Goal: Find specific page/section: Find specific page/section

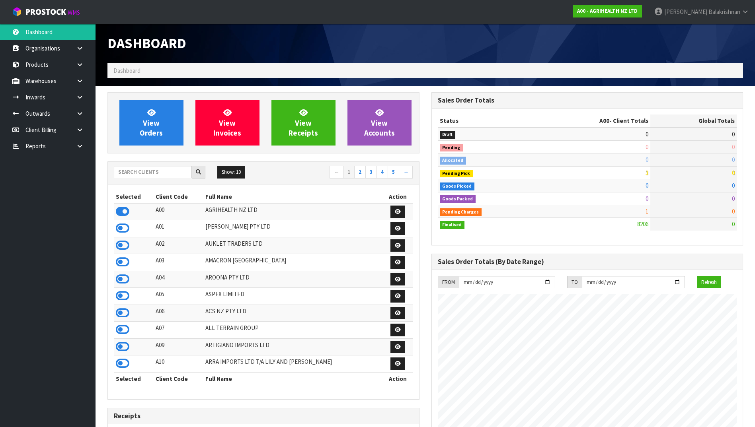
scroll to position [603, 323]
click at [164, 174] on input "text" at bounding box center [153, 172] width 78 height 12
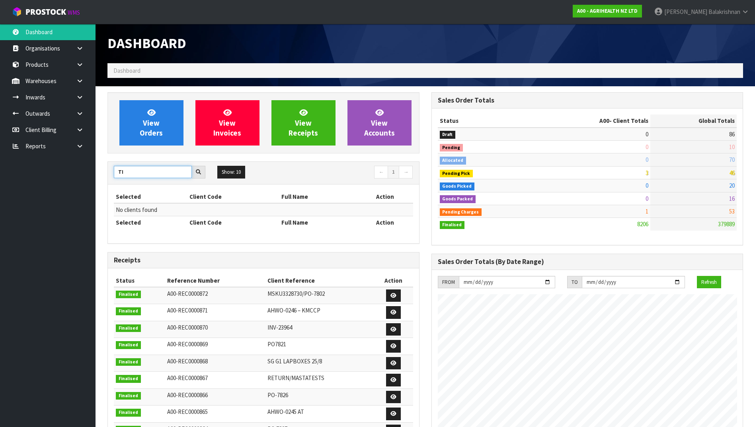
type input "T"
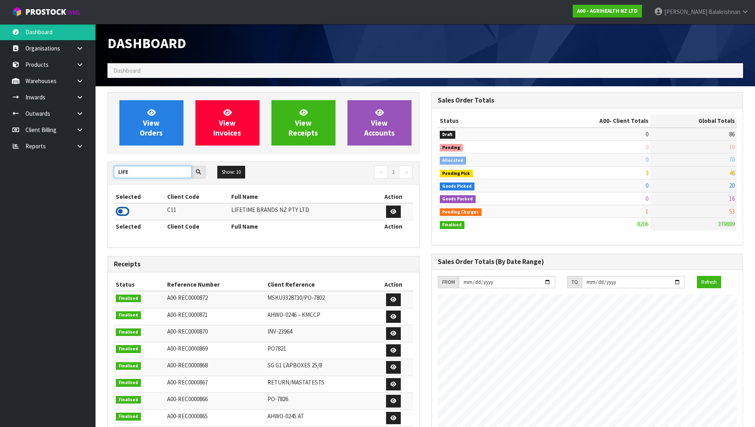
type input "LIFE"
click at [119, 208] on icon at bounding box center [123, 212] width 14 height 12
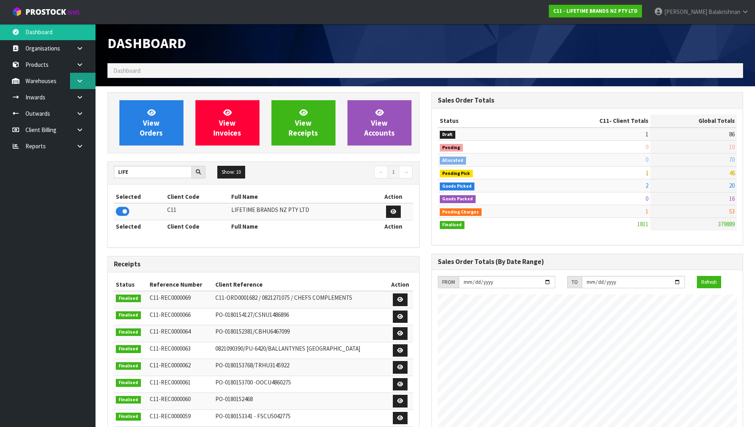
click at [83, 83] on icon at bounding box center [80, 81] width 8 height 6
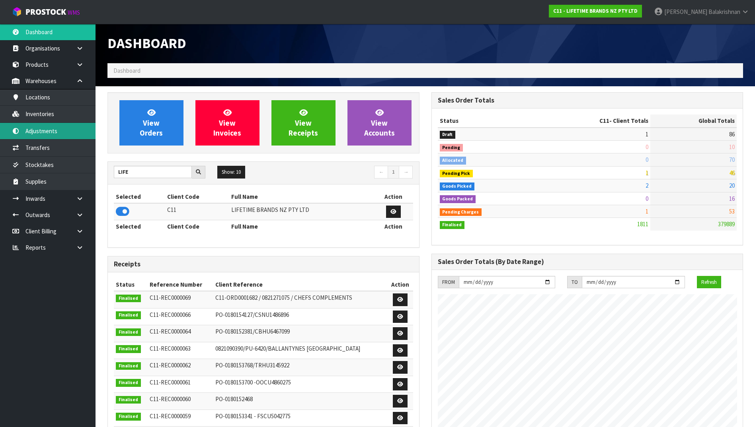
click at [60, 124] on link "Adjustments" at bounding box center [47, 131] width 95 height 16
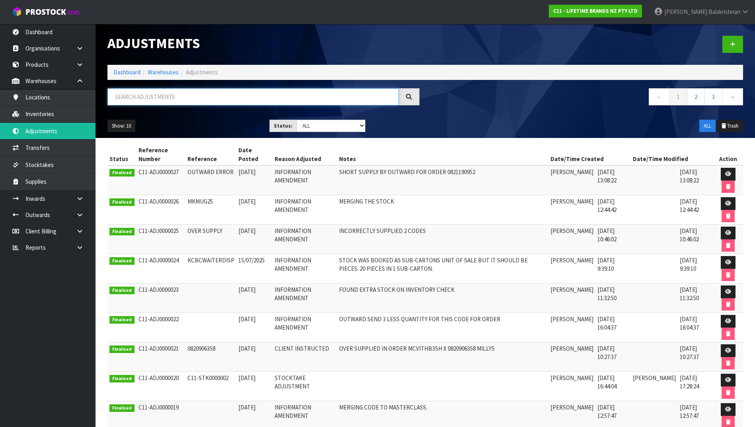
click at [150, 98] on input "text" at bounding box center [252, 96] width 291 height 17
click at [58, 111] on link "Inventories" at bounding box center [47, 114] width 95 height 16
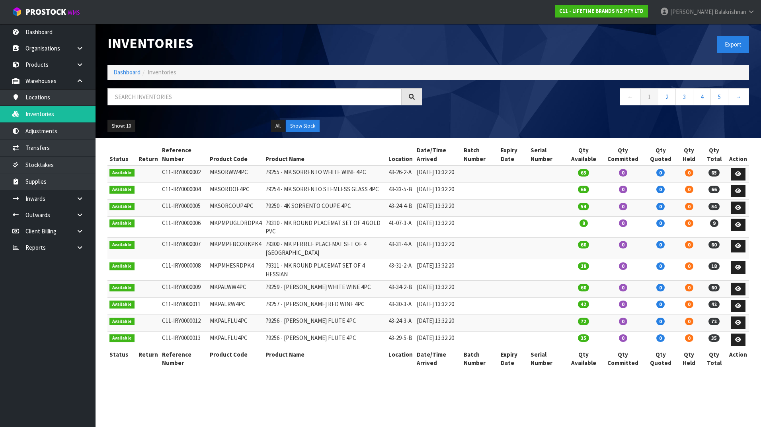
click at [214, 88] on div "Inventories Export Dashboard Inventories ← 1 2 3 4 5 → Show: 10 5 10 25 50 All …" at bounding box center [427, 81] width 653 height 114
click at [216, 91] on input "text" at bounding box center [254, 96] width 294 height 17
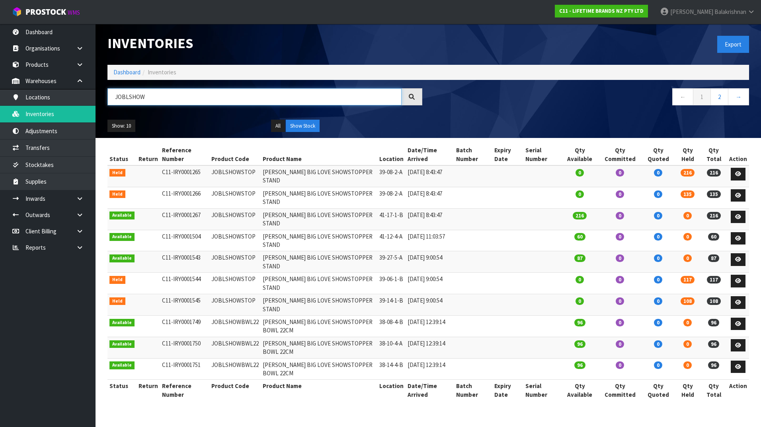
type input "JOBLSHOW"
click at [241, 172] on td "JOBLSHOWSTOP" at bounding box center [234, 175] width 51 height 21
copy td "JOBLSHOWSTOP"
drag, startPoint x: 189, startPoint y: 95, endPoint x: -1, endPoint y: 95, distance: 189.7
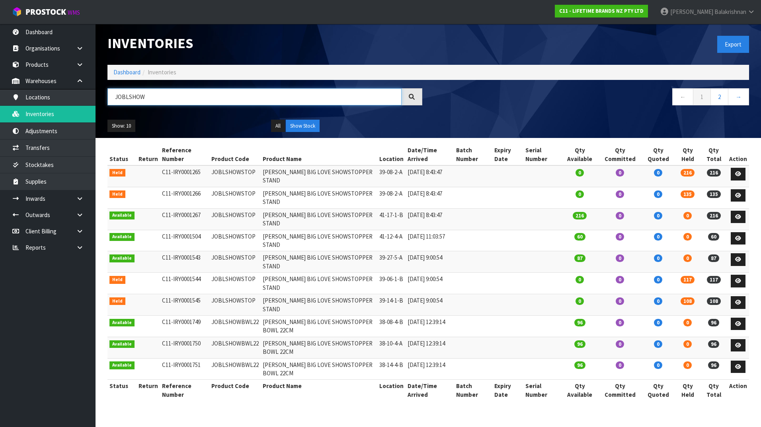
click at [0, 95] on html "Toggle navigation ProStock WMS C11 - LIFETIME BRANDS NZ PTY LTD [PERSON_NAME] L…" at bounding box center [380, 213] width 761 height 427
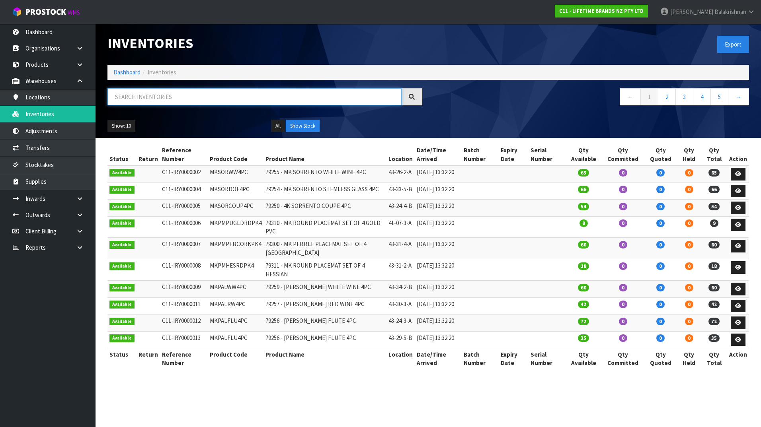
paste input "JOBLSHOWSTOP"
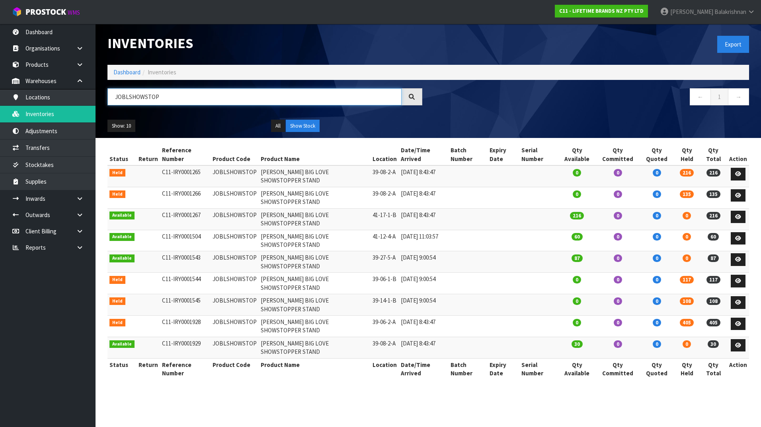
type input "JOBLSHOWSTOP"
drag, startPoint x: 416, startPoint y: 358, endPoint x: 372, endPoint y: 348, distance: 45.2
click at [372, 348] on section "Inventories Export Dashboard Inventories [GEOGRAPHIC_DATA] ← 1 → Show: 10 5 10 …" at bounding box center [380, 213] width 761 height 427
drag, startPoint x: 174, startPoint y: 99, endPoint x: 54, endPoint y: 102, distance: 119.7
click at [54, 102] on body "Toggle navigation ProStock WMS C11 - LIFETIME BRANDS NZ PTY LTD [PERSON_NAME] L…" at bounding box center [380, 213] width 761 height 427
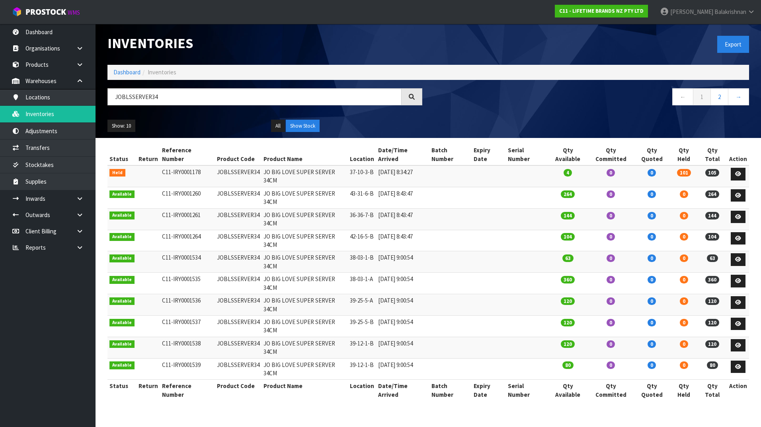
click at [376, 354] on section "Inventories Export Dashboard Inventories JOBLSSERVER34 ← 1 2 → Show: 10 5 10 25…" at bounding box center [380, 213] width 761 height 427
drag, startPoint x: 376, startPoint y: 354, endPoint x: 288, endPoint y: 389, distance: 94.9
click at [288, 389] on section "Inventories Export Dashboard Inventories JOBLSSERVER34 ← 1 2 → Show: 10 5 10 25…" at bounding box center [380, 213] width 761 height 427
drag, startPoint x: 178, startPoint y: 99, endPoint x: 98, endPoint y: 99, distance: 79.6
click at [98, 99] on header "Inventories Export Dashboard Inventories JOBLSSERVER34 ← 1 2 → Show: 10 5 10 25…" at bounding box center [427, 81] width 665 height 114
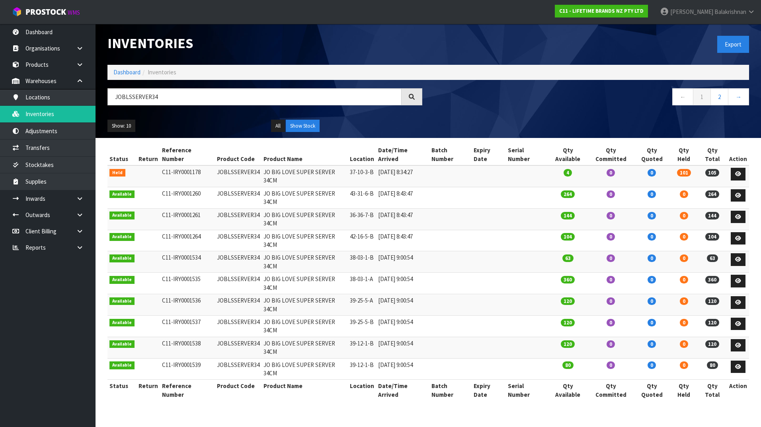
click at [167, 106] on div "JOBLSSERVER34" at bounding box center [264, 99] width 327 height 23
click at [172, 97] on input "JOBLSSERVER34" at bounding box center [254, 96] width 294 height 17
drag, startPoint x: 178, startPoint y: 97, endPoint x: 101, endPoint y: 89, distance: 77.5
click at [101, 89] on header "Inventories Export Dashboard Inventories JOBLSSERVER34 ← 1 2 → Show: 10 5 10 25…" at bounding box center [427, 81] width 665 height 114
click at [202, 101] on input "JOBLSSERVER34" at bounding box center [254, 96] width 294 height 17
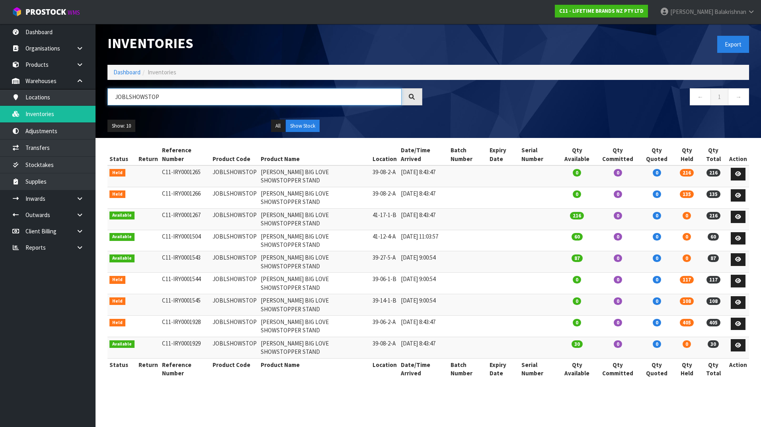
type input "JOBLSHOWSTOP"
drag, startPoint x: 255, startPoint y: 387, endPoint x: 195, endPoint y: 341, distance: 75.6
click at [195, 341] on section "Inventories Export Dashboard Inventories [GEOGRAPHIC_DATA] ← 1 → Show: 10 5 10 …" at bounding box center [380, 213] width 761 height 427
drag, startPoint x: 171, startPoint y: 96, endPoint x: 43, endPoint y: 119, distance: 129.6
click at [43, 119] on body "Toggle navigation ProStock WMS C11 - LIFETIME BRANDS NZ PTY LTD [PERSON_NAME] L…" at bounding box center [380, 213] width 761 height 427
